Goal: Information Seeking & Learning: Check status

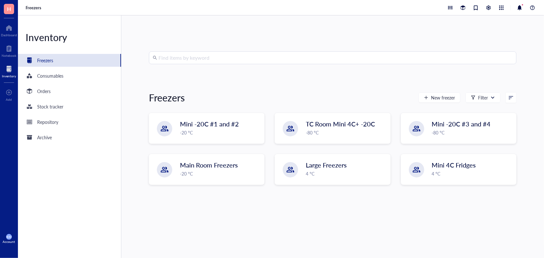
drag, startPoint x: 0, startPoint y: 0, endPoint x: 202, endPoint y: 56, distance: 209.5
click at [202, 56] on input "search" at bounding box center [336, 58] width 354 height 12
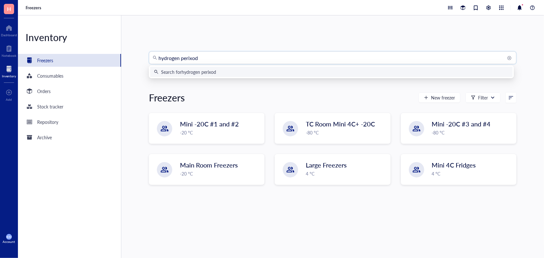
type input "hydrogen perixode"
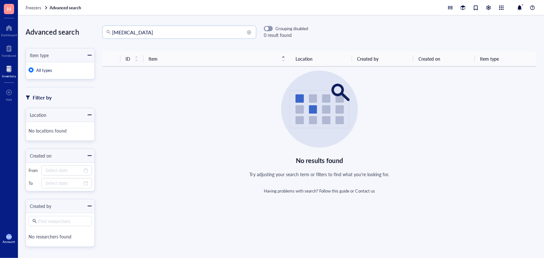
type input "[MEDICAL_DATA]"
click at [173, 36] on input "[MEDICAL_DATA]" at bounding box center [182, 32] width 140 height 12
click at [8, 68] on div at bounding box center [9, 69] width 14 height 10
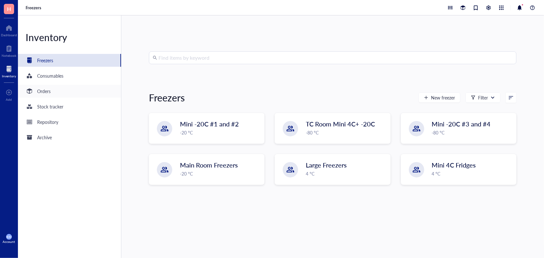
click at [45, 89] on div "Orders" at bounding box center [43, 90] width 13 height 7
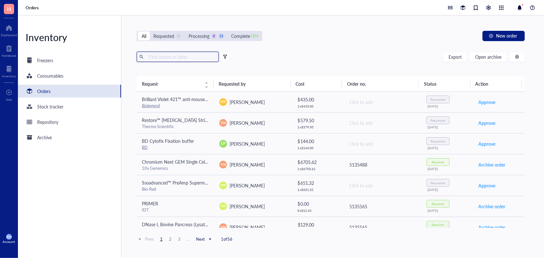
click at [179, 60] on input "text" at bounding box center [181, 57] width 70 height 10
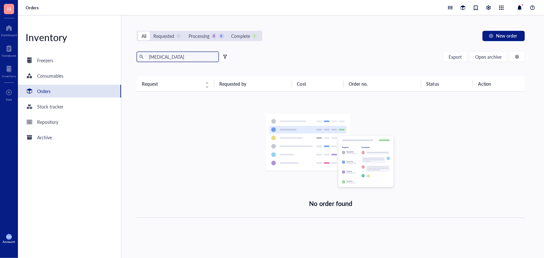
drag, startPoint x: 170, startPoint y: 56, endPoint x: 137, endPoint y: 56, distance: 32.4
click at [137, 56] on span "[MEDICAL_DATA]" at bounding box center [178, 57] width 82 height 10
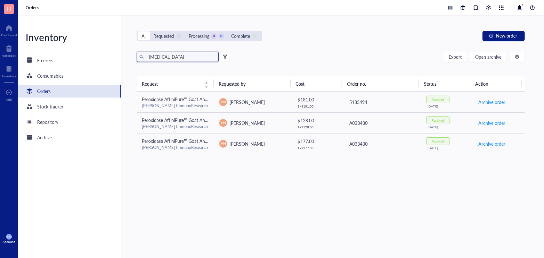
drag, startPoint x: 172, startPoint y: 58, endPoint x: 115, endPoint y: 46, distance: 58.2
click at [115, 46] on div "Inventory Freezers Consumables Orders Stock tracker Repository Archive All Requ…" at bounding box center [281, 136] width 526 height 242
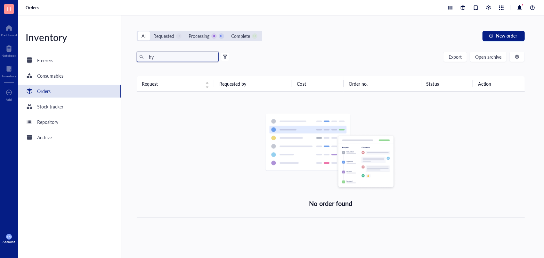
type input "h"
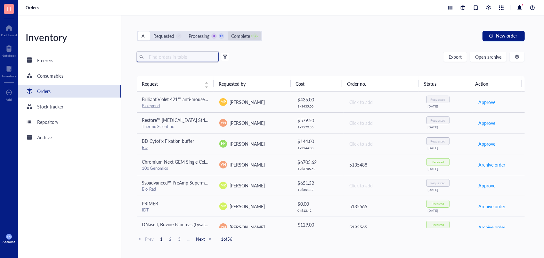
click at [248, 35] on div "Complete" at bounding box center [240, 35] width 19 height 7
click at [228, 31] on input "Complete 1372" at bounding box center [228, 31] width 0 height 0
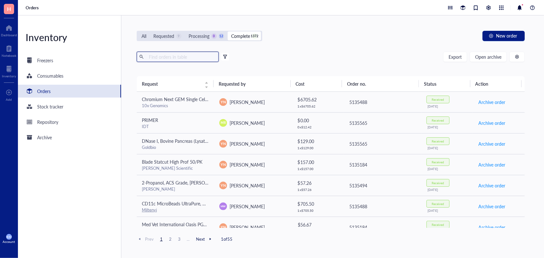
click at [188, 55] on input "text" at bounding box center [181, 57] width 70 height 10
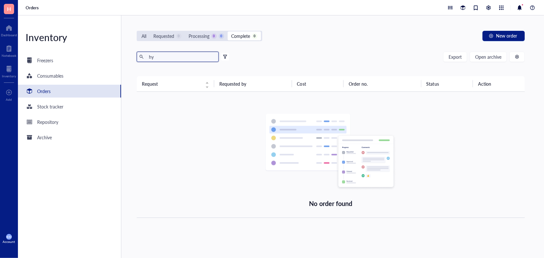
type input "h"
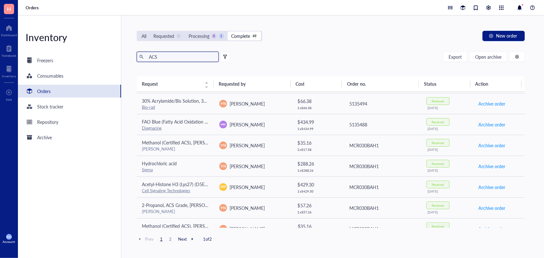
scroll to position [382, 0]
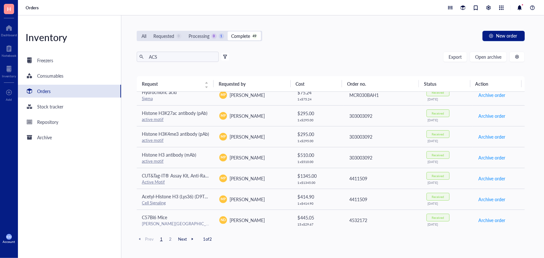
click at [192, 236] on div at bounding box center [193, 239] width 6 height 6
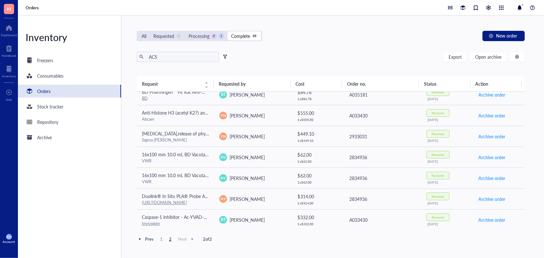
click at [193, 239] on div at bounding box center [193, 239] width 6 height 6
drag, startPoint x: 176, startPoint y: 57, endPoint x: 106, endPoint y: 64, distance: 70.5
click at [106, 64] on div "Inventory Freezers Consumables Orders Stock tracker Repository Archive All Requ…" at bounding box center [281, 136] width 526 height 242
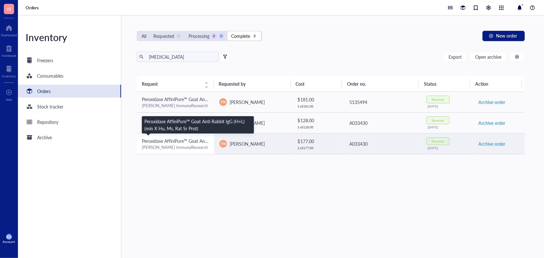
click at [193, 138] on span "Peroxidase AffiniPure™ Goat Anti-Rabbit IgG (H+L) (min X Hu, Ms, Rat Sr Prot)" at bounding box center [220, 140] width 156 height 6
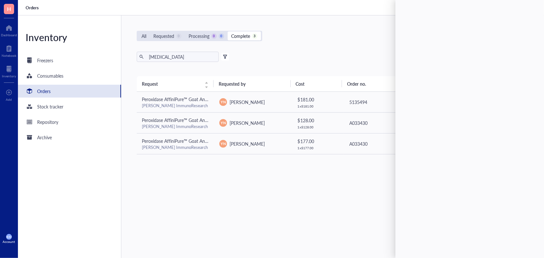
click at [240, 229] on div "Request Requested by Cost Order no. Status Action Peroxidase AffiniPure™ Goat A…" at bounding box center [331, 155] width 388 height 159
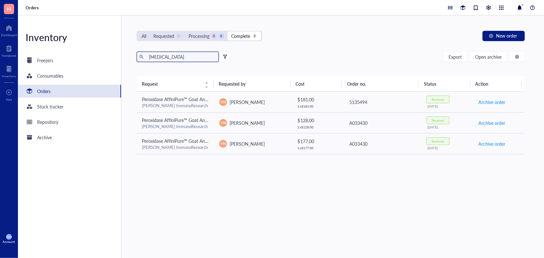
drag, startPoint x: 181, startPoint y: 60, endPoint x: 135, endPoint y: 50, distance: 47.9
click at [135, 50] on div "All Requested 0 Processing 0 0 Complete 3 New order [MEDICAL_DATA] Export Open …" at bounding box center [330, 136] width 419 height 242
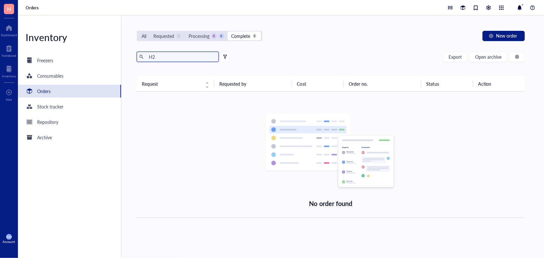
type input "H"
